Goal: Find specific page/section: Find specific page/section

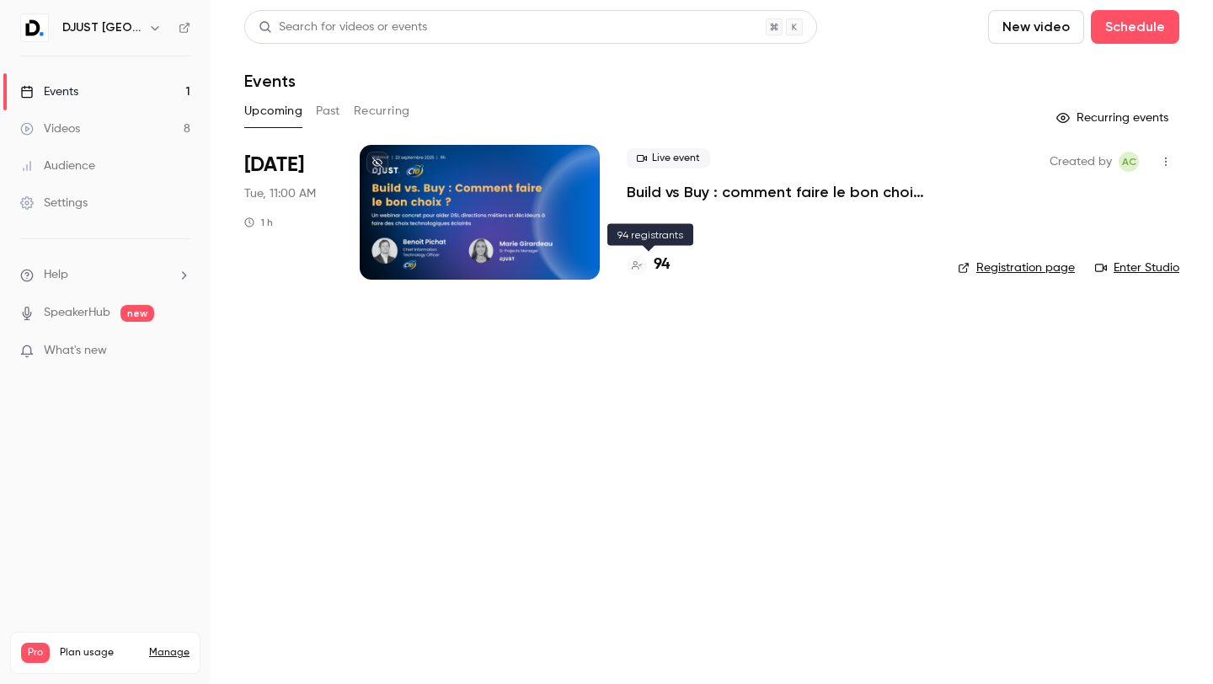
click at [647, 259] on div "94" at bounding box center [648, 265] width 43 height 23
